Goal: Information Seeking & Learning: Learn about a topic

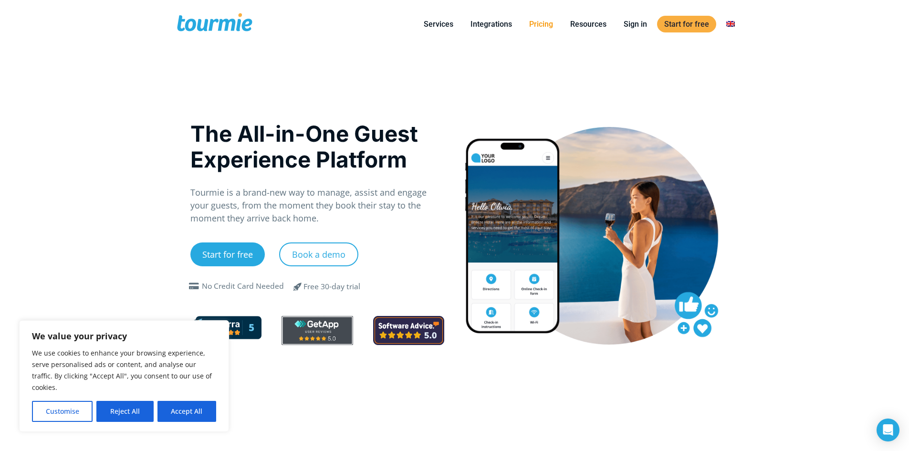
click at [539, 24] on link "Pricing" at bounding box center [541, 24] width 38 height 12
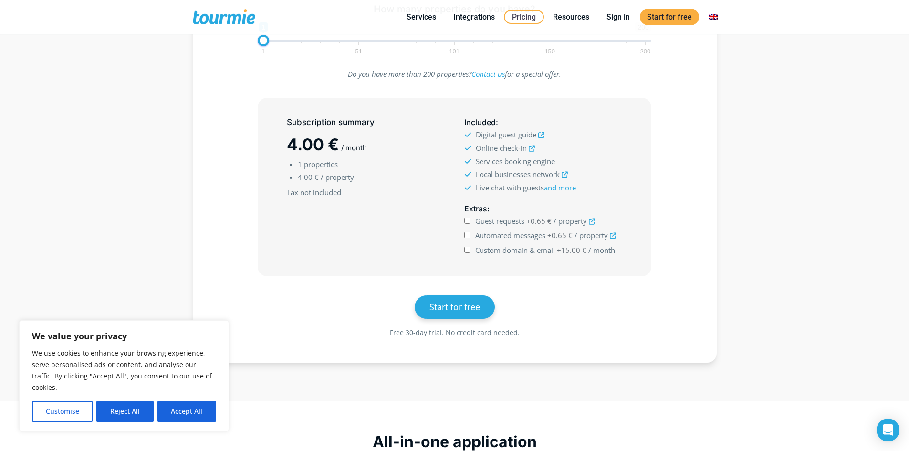
scroll to position [243, 0]
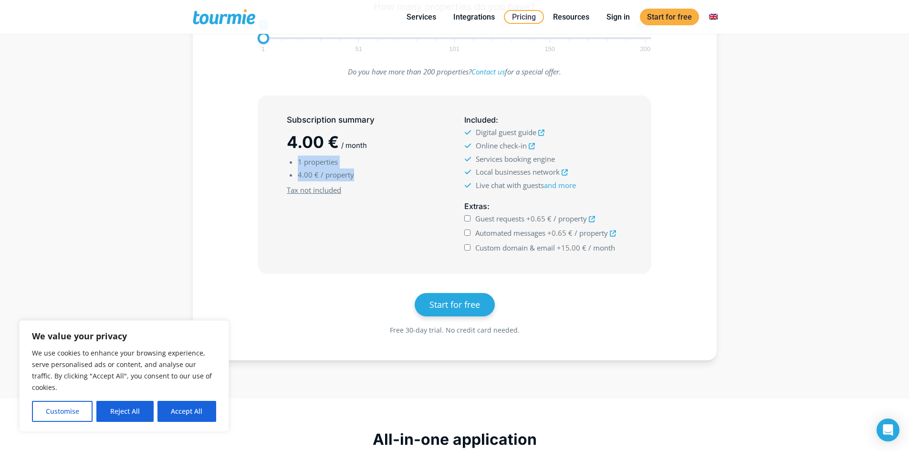
drag, startPoint x: 298, startPoint y: 163, endPoint x: 353, endPoint y: 171, distance: 55.5
click at [353, 171] on ul "1 properties 4.00 € / property" at bounding box center [365, 168] width 157 height 26
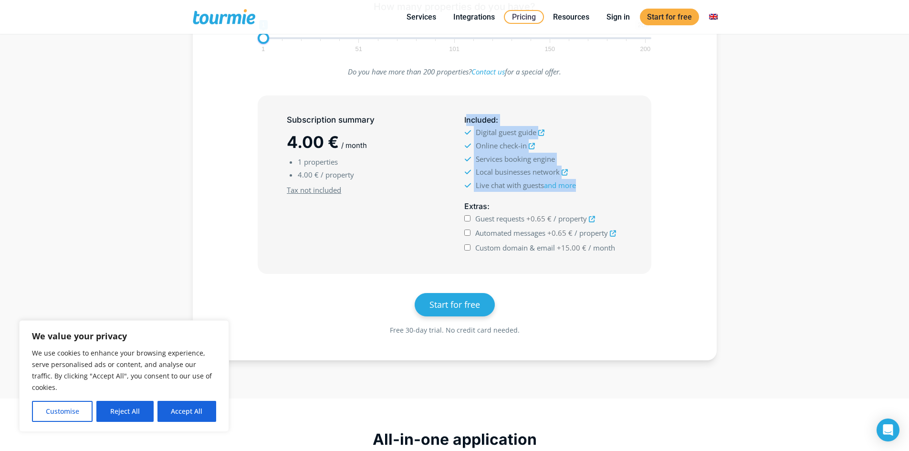
drag, startPoint x: 468, startPoint y: 122, endPoint x: 626, endPoint y: 188, distance: 171.5
click at [626, 188] on div "Included : Digital guest guide Online check-in Services booking engine and more" at bounding box center [542, 153] width 177 height 86
click at [632, 181] on div "Included : Digital guest guide Online check-in Services booking engine and more" at bounding box center [542, 153] width 177 height 86
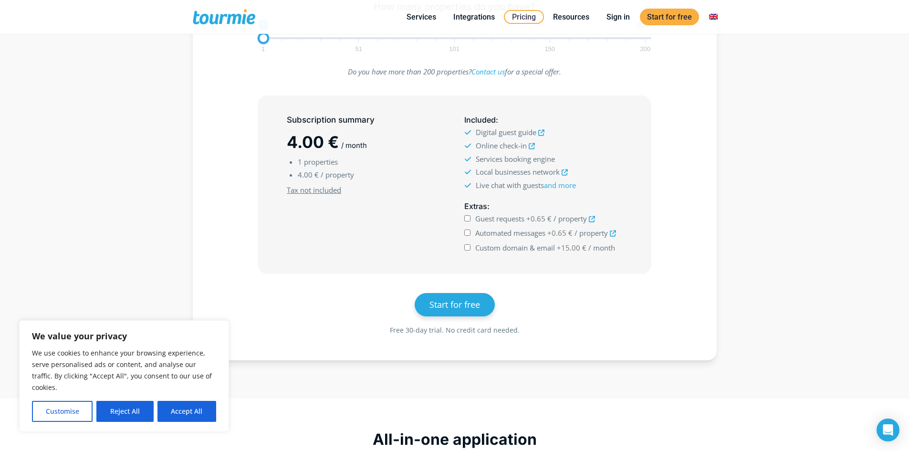
click at [467, 216] on input "Guest requests +0.65 € / property" at bounding box center [467, 218] width 6 height 6
checkbox input "false"
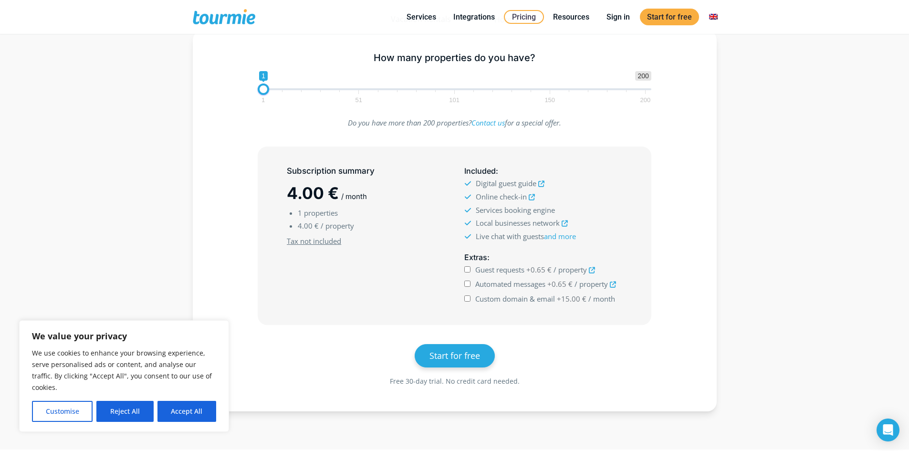
scroll to position [186, 0]
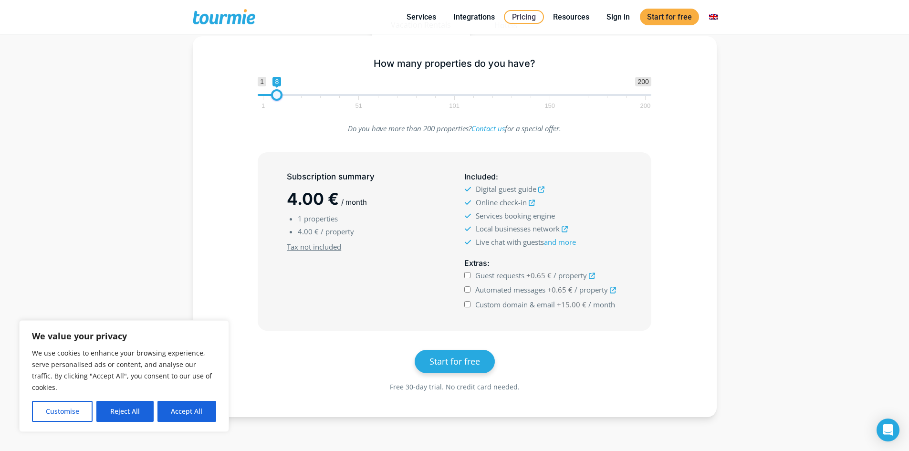
type input "7"
drag, startPoint x: 265, startPoint y: 94, endPoint x: 277, endPoint y: 97, distance: 12.6
click at [277, 97] on span at bounding box center [274, 94] width 11 height 11
drag, startPoint x: 475, startPoint y: 216, endPoint x: 552, endPoint y: 224, distance: 78.2
click at [552, 224] on ul "Digital guest guide Online check-in Services booking engine Local businesses ne…" at bounding box center [542, 216] width 157 height 66
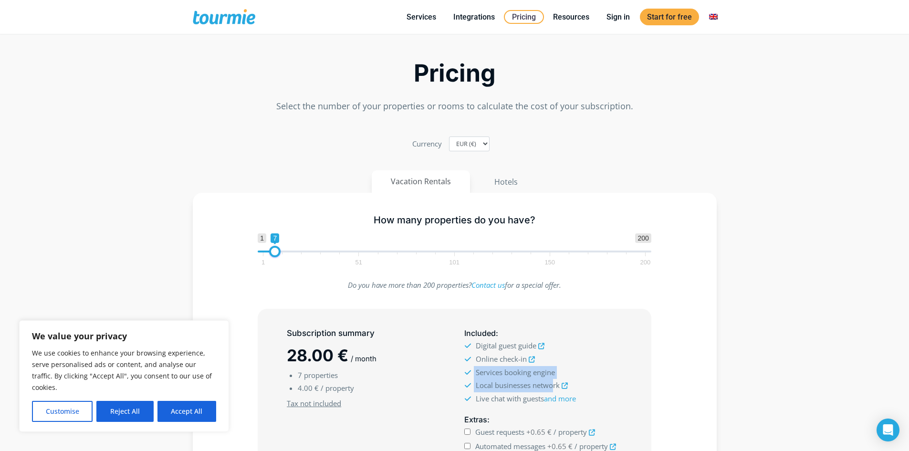
scroll to position [0, 0]
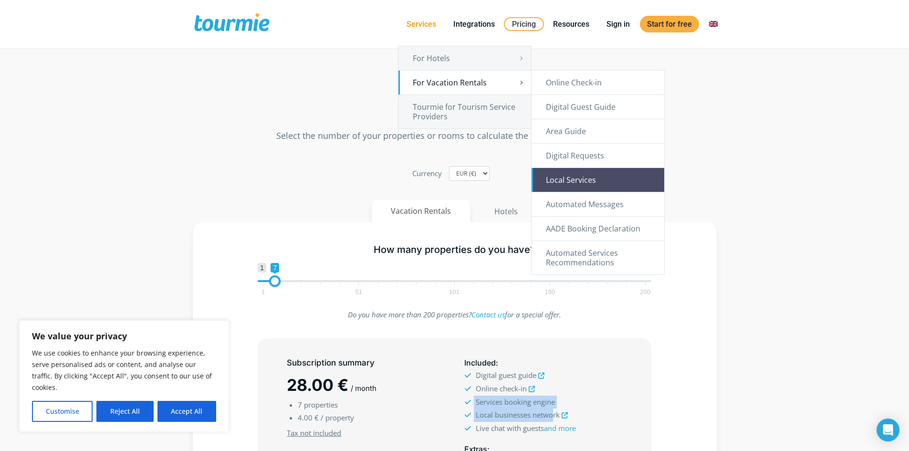
click at [600, 176] on link "Local Services" at bounding box center [597, 180] width 133 height 24
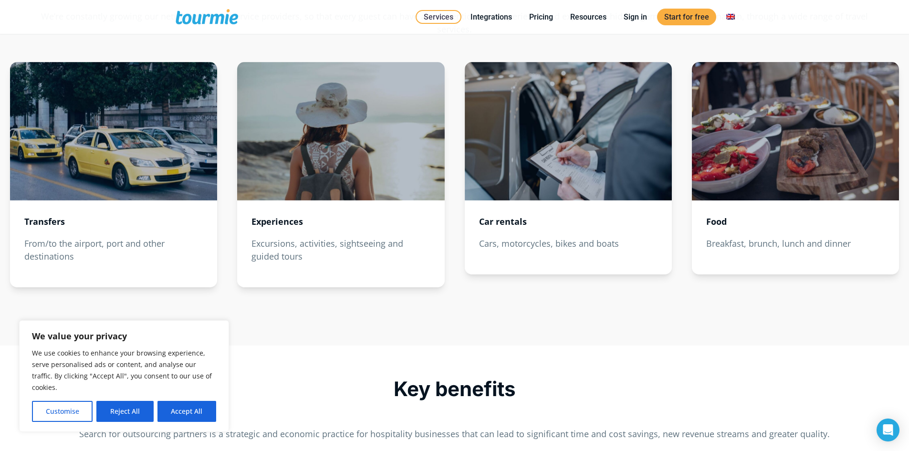
scroll to position [1249, 0]
click at [509, 142] on div at bounding box center [568, 131] width 207 height 138
click at [338, 155] on div at bounding box center [340, 131] width 207 height 138
click at [183, 155] on div at bounding box center [113, 131] width 207 height 138
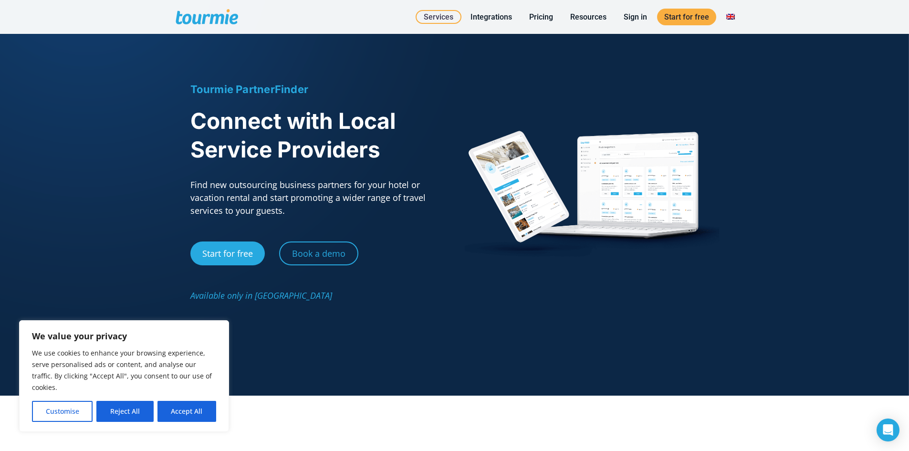
scroll to position [52, 0]
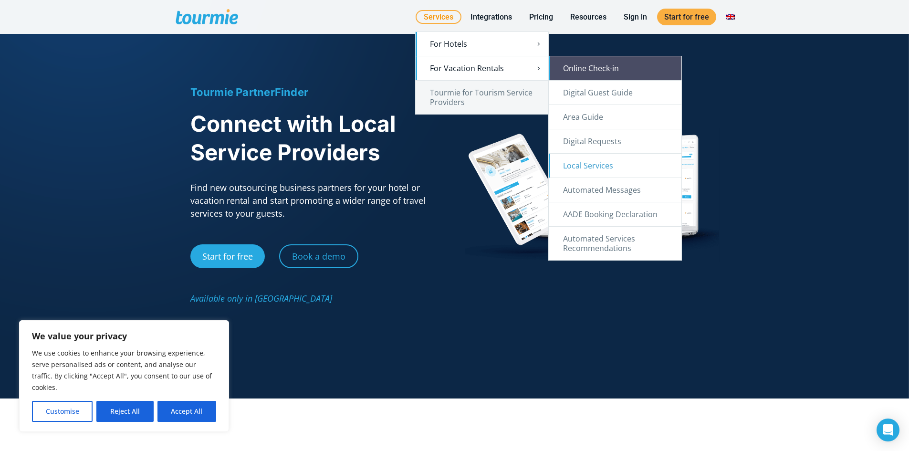
click at [584, 67] on link "Online Check-in" at bounding box center [615, 68] width 133 height 24
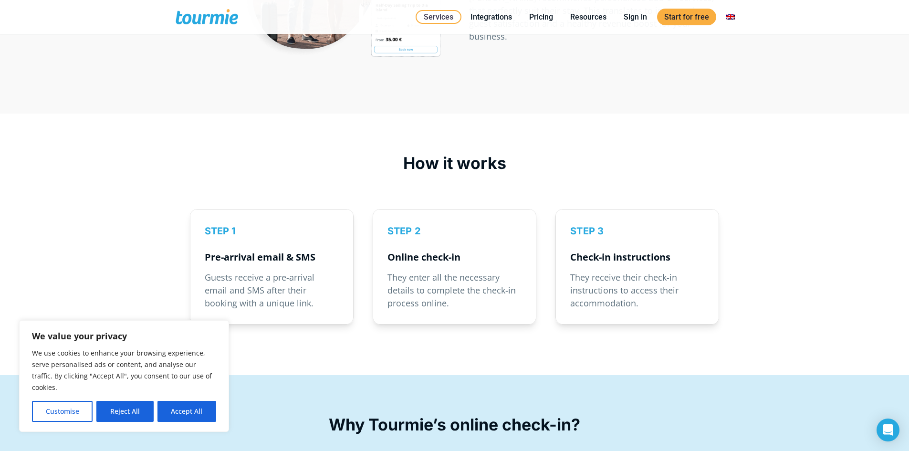
scroll to position [1349, 0]
